Goal: Task Accomplishment & Management: Use online tool/utility

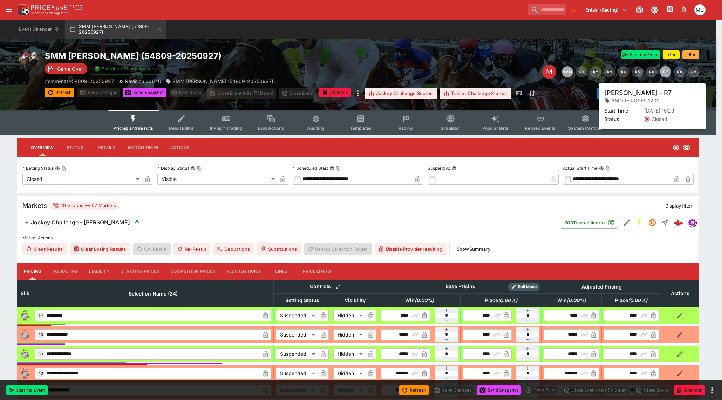
click at [665, 73] on button "R7" at bounding box center [665, 71] width 11 height 11
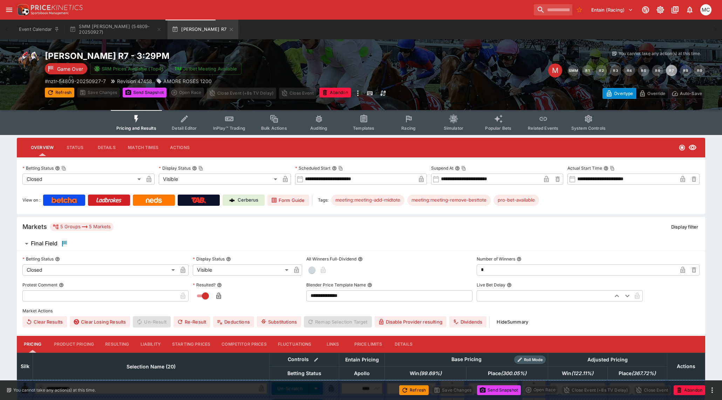
type input "**********"
type input "*******"
type input "**********"
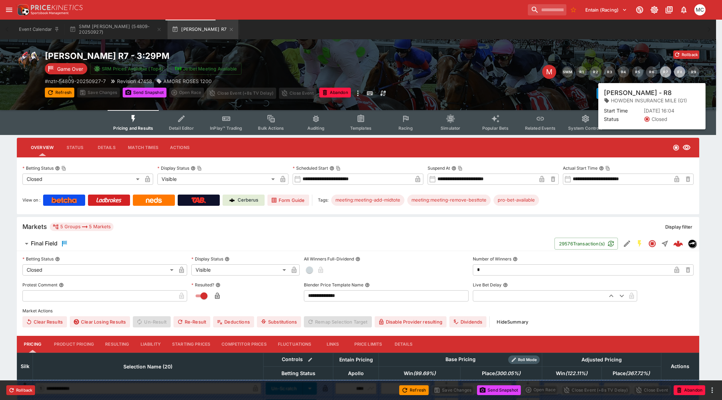
click at [681, 74] on button "R8" at bounding box center [679, 71] width 11 height 11
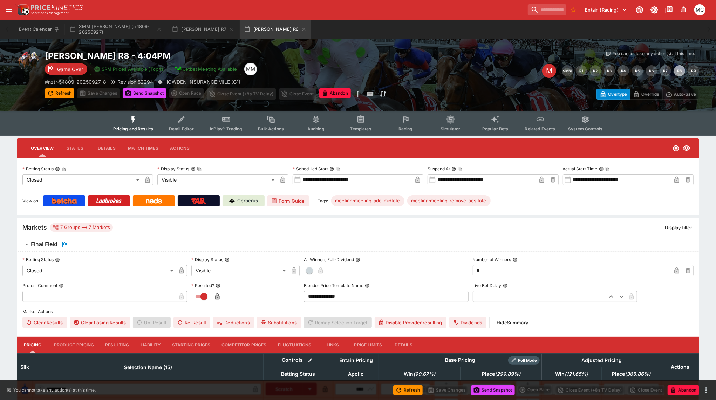
type input "**********"
type input "*******"
type input "**********"
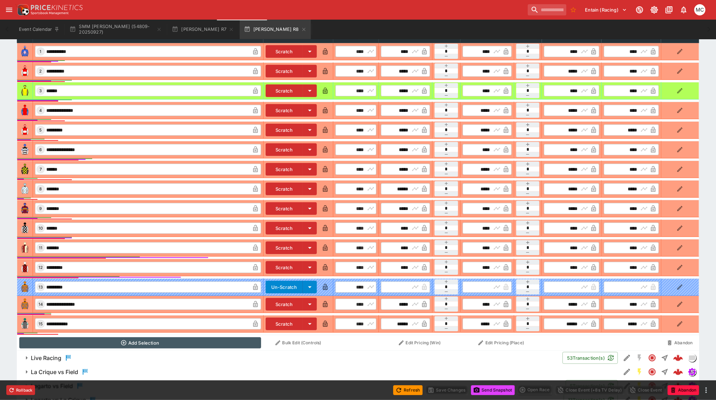
scroll to position [397, 0]
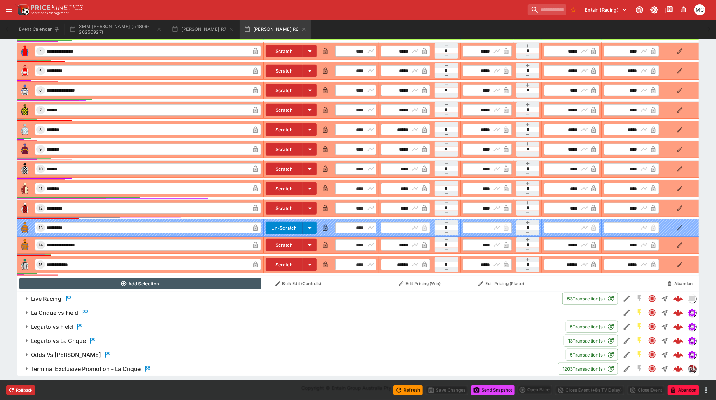
click at [98, 372] on h6 "Terminal Exclusive Promotion - La Crique" at bounding box center [86, 368] width 110 height 7
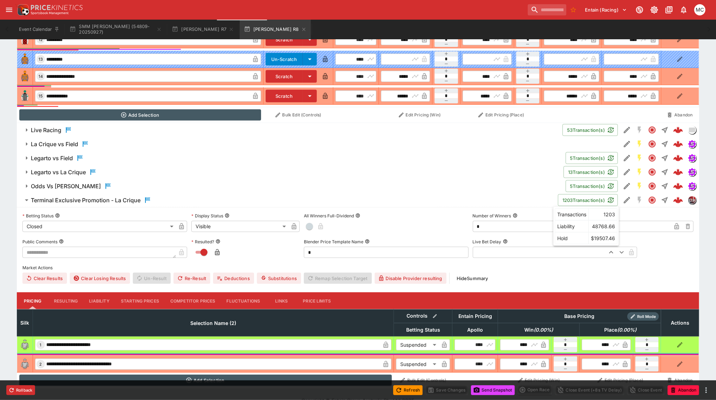
click at [568, 195] on button "1203 Transaction(s)" at bounding box center [588, 200] width 60 height 12
drag, startPoint x: 602, startPoint y: 201, endPoint x: 579, endPoint y: 197, distance: 23.8
click at [579, 197] on button "1203 Transaction(s)" at bounding box center [588, 200] width 60 height 12
click at [612, 199] on icon "button" at bounding box center [611, 200] width 6 height 6
click at [131, 198] on h6 "Terminal Exclusive Promotion - La Crique" at bounding box center [86, 200] width 110 height 7
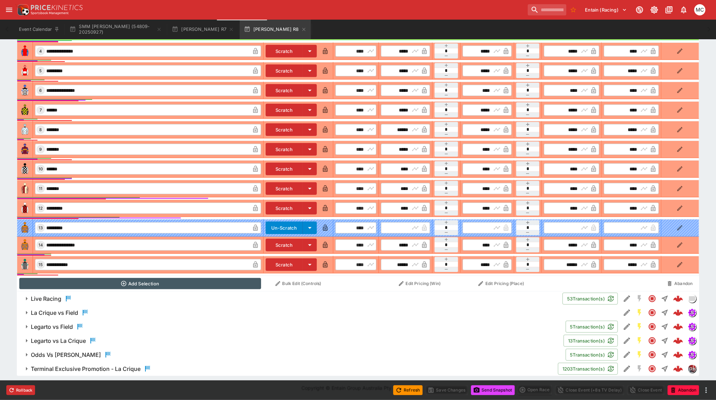
scroll to position [397, 0]
click at [157, 367] on span "Terminal Exclusive Promotion - La Crique" at bounding box center [292, 369] width 522 height 8
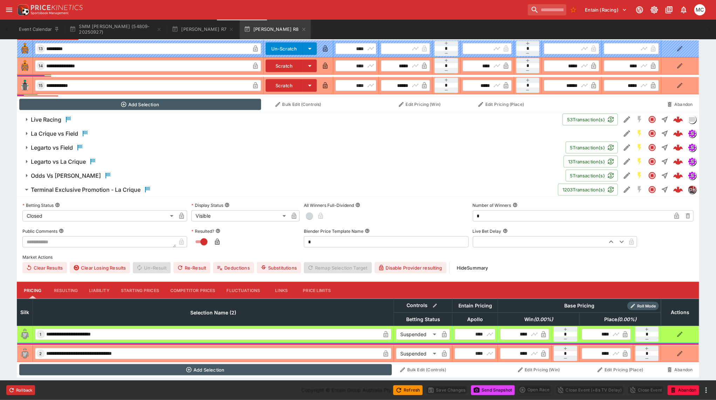
scroll to position [578, 0]
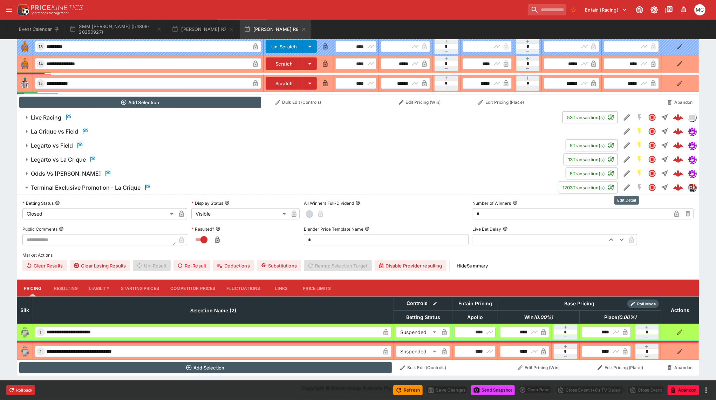
click at [627, 185] on icon "Edit Detail" at bounding box center [627, 187] width 8 height 8
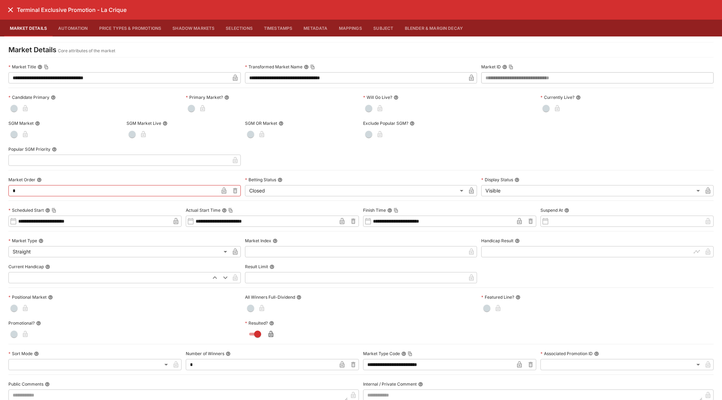
click at [13, 10] on icon "close" at bounding box center [10, 10] width 8 height 8
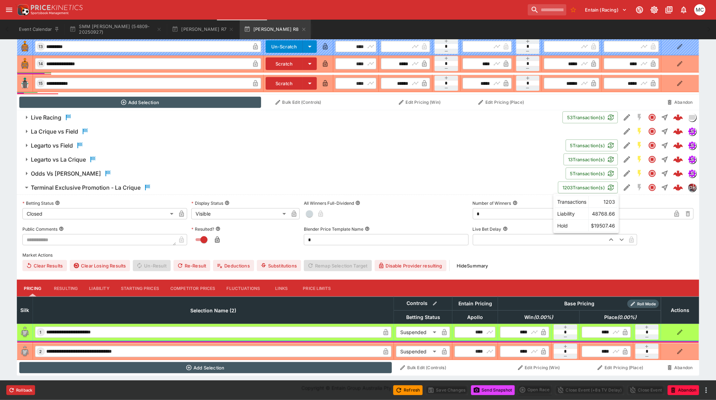
click at [593, 185] on button "1203 Transaction(s)" at bounding box center [588, 188] width 60 height 12
click at [609, 190] on icon "button" at bounding box center [611, 187] width 6 height 6
drag, startPoint x: 607, startPoint y: 189, endPoint x: 571, endPoint y: 185, distance: 37.0
click at [571, 185] on button "1203 Transaction(s)" at bounding box center [588, 188] width 60 height 12
click at [493, 172] on span "Odds Vs [PERSON_NAME]" at bounding box center [295, 173] width 529 height 8
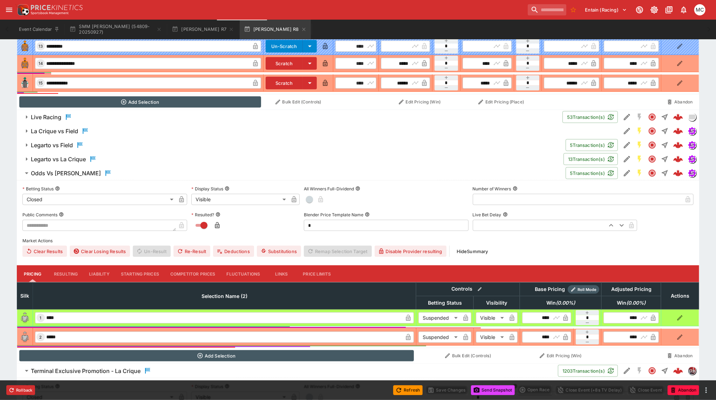
click at [493, 172] on span "Odds Vs [PERSON_NAME]" at bounding box center [295, 173] width 529 height 8
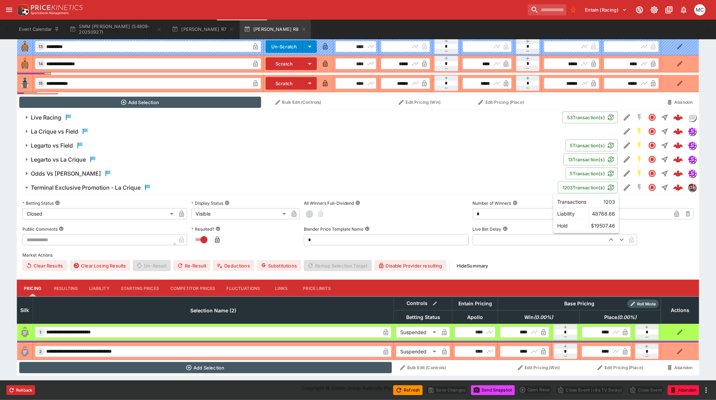
drag, startPoint x: 581, startPoint y: 188, endPoint x: 585, endPoint y: 188, distance: 3.9
click at [585, 188] on button "1203 Transaction(s)" at bounding box center [588, 188] width 60 height 12
click at [118, 183] on div "Terminal Exclusive Promotion - La Crique" at bounding box center [91, 187] width 121 height 8
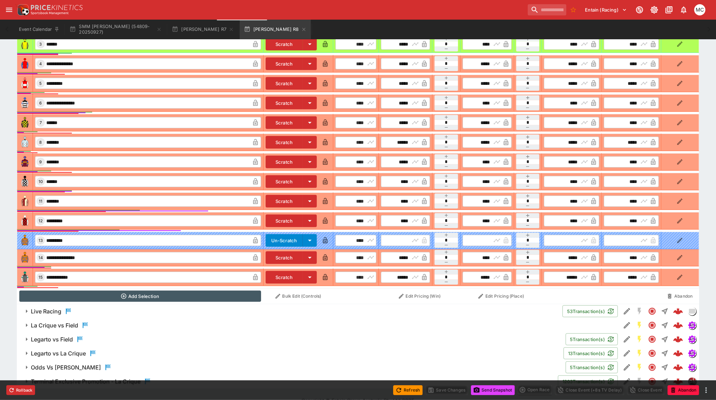
scroll to position [397, 0]
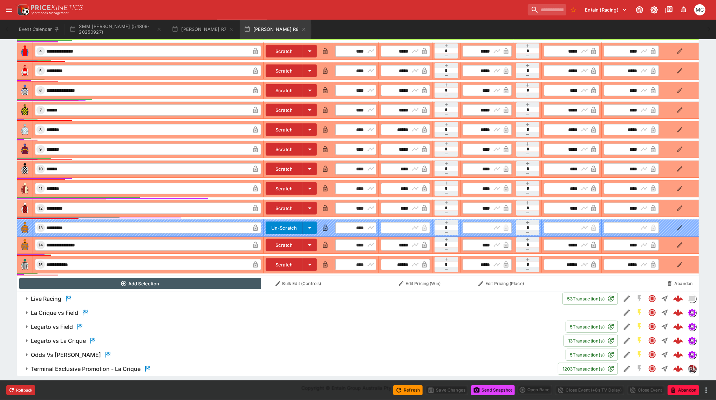
click at [79, 366] on h6 "Terminal Exclusive Promotion - La Crique" at bounding box center [86, 368] width 110 height 7
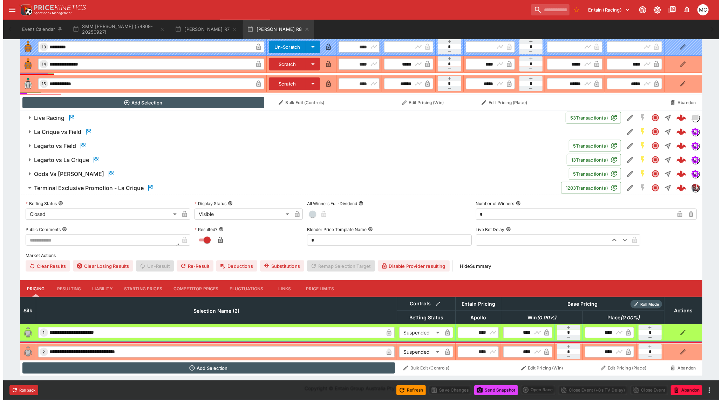
scroll to position [578, 0]
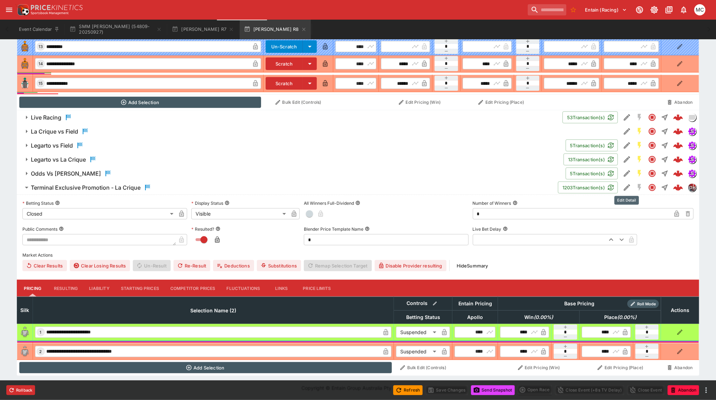
click at [630, 186] on icon "Edit Detail" at bounding box center [627, 187] width 8 height 8
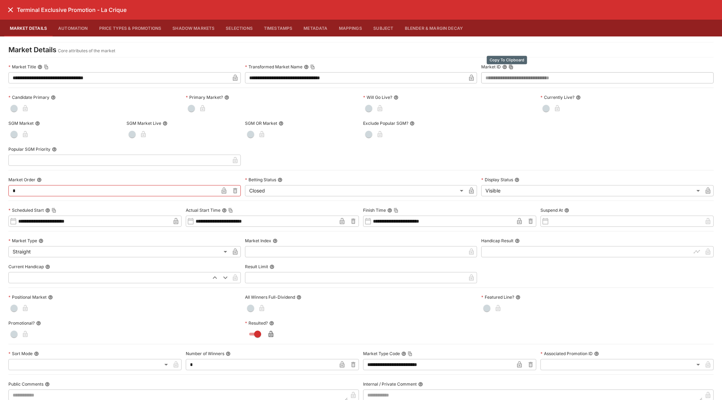
click at [509, 67] on icon "Copy To Clipboard" at bounding box center [511, 67] width 4 height 5
click at [510, 68] on icon "Copy To Clipboard" at bounding box center [511, 67] width 2 height 3
click at [8, 11] on icon "close" at bounding box center [10, 10] width 8 height 8
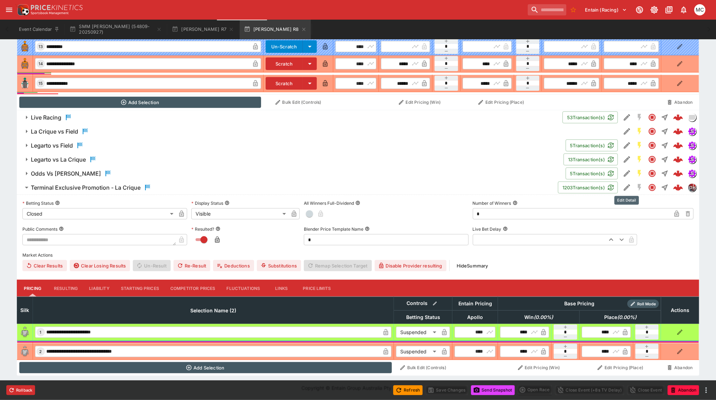
click at [623, 189] on icon "Edit Detail" at bounding box center [627, 187] width 8 height 8
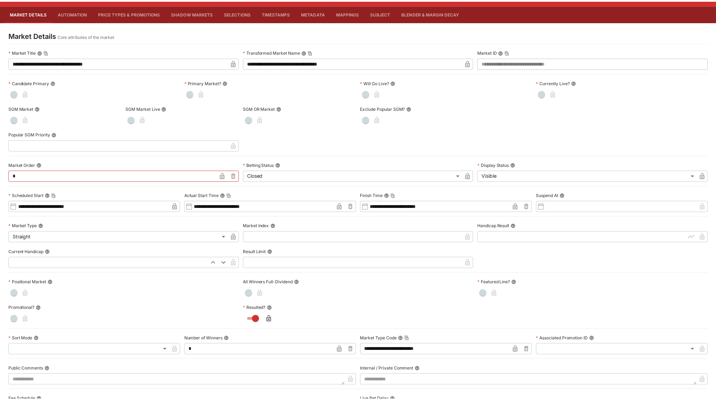
scroll to position [0, 0]
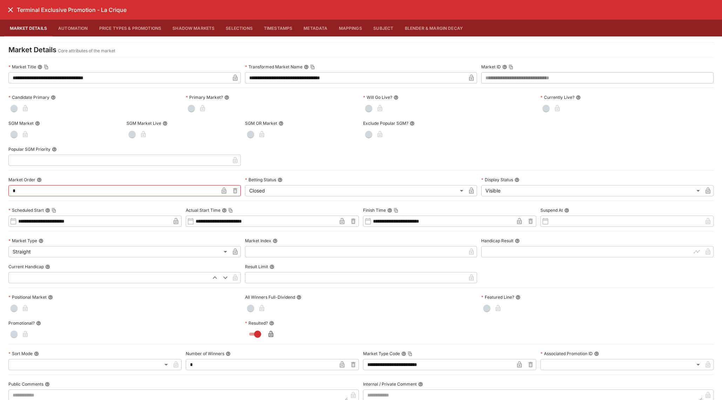
click at [6, 6] on icon "close" at bounding box center [10, 10] width 8 height 8
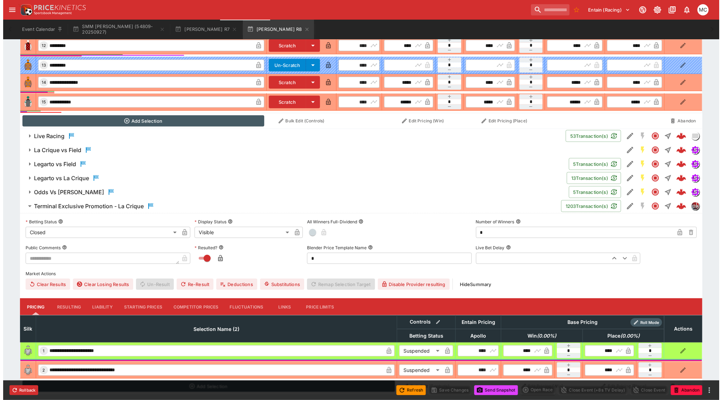
scroll to position [578, 0]
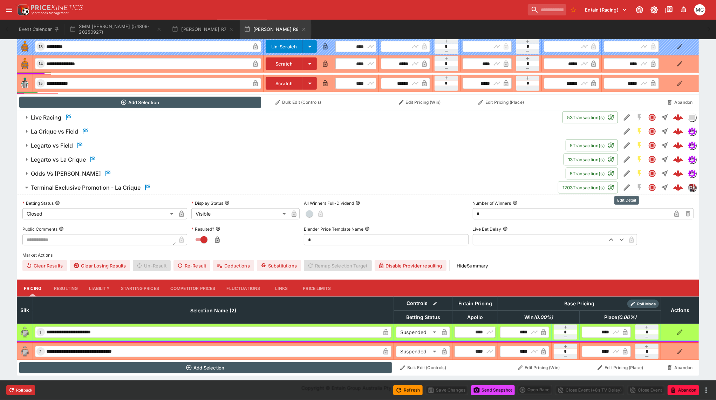
click at [623, 187] on icon "Edit Detail" at bounding box center [627, 187] width 8 height 8
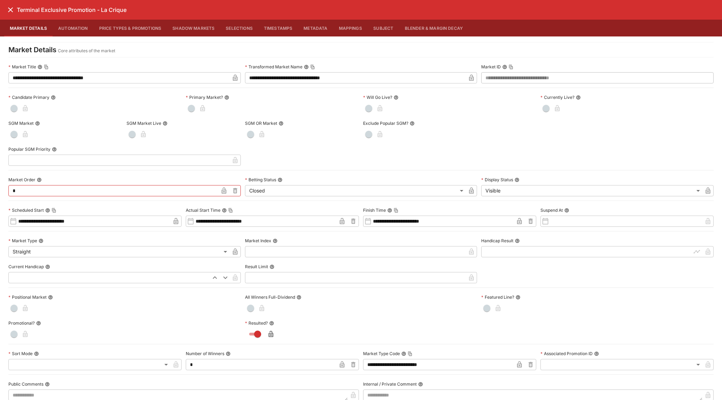
click at [524, 138] on div at bounding box center [479, 134] width 232 height 11
click at [509, 67] on icon "Copy To Clipboard" at bounding box center [511, 67] width 4 height 5
click at [510, 67] on icon "Copy To Clipboard" at bounding box center [511, 67] width 2 height 3
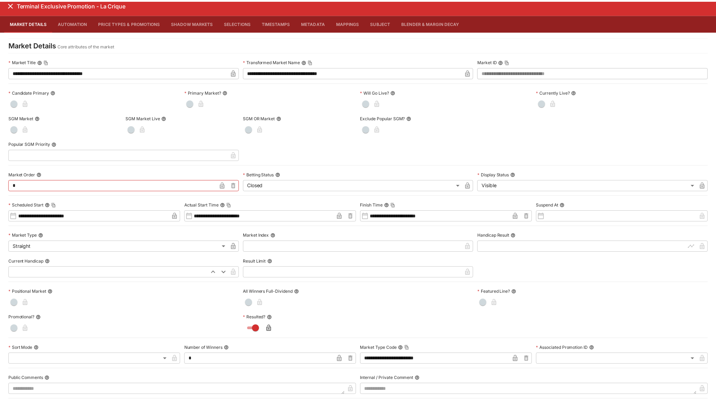
scroll to position [0, 0]
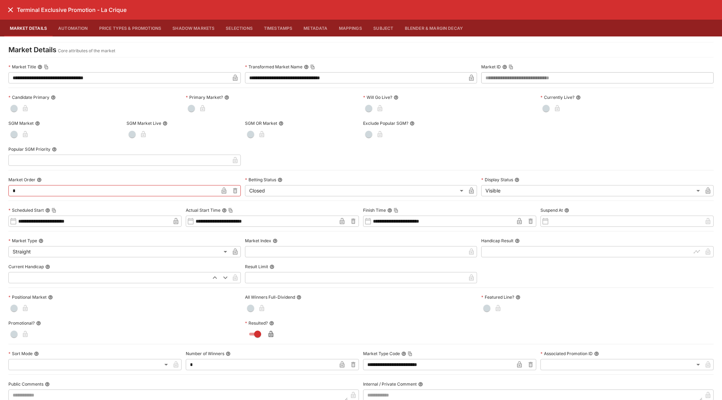
click at [13, 11] on icon "close" at bounding box center [10, 10] width 8 height 8
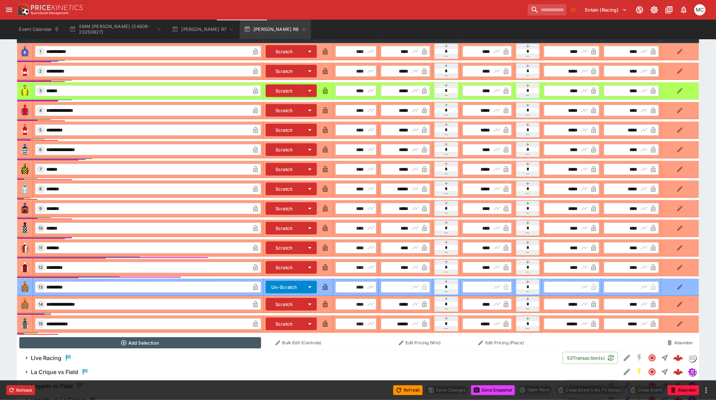
scroll to position [578, 0]
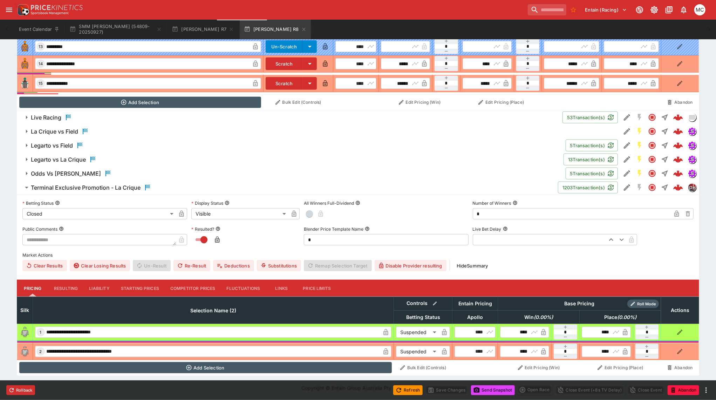
click at [369, 250] on label "Market Actions" at bounding box center [357, 255] width 671 height 11
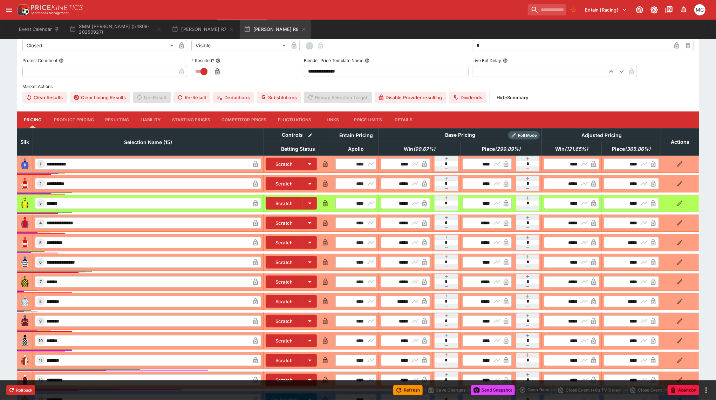
scroll to position [0, 0]
